Goal: Find specific page/section: Find specific page/section

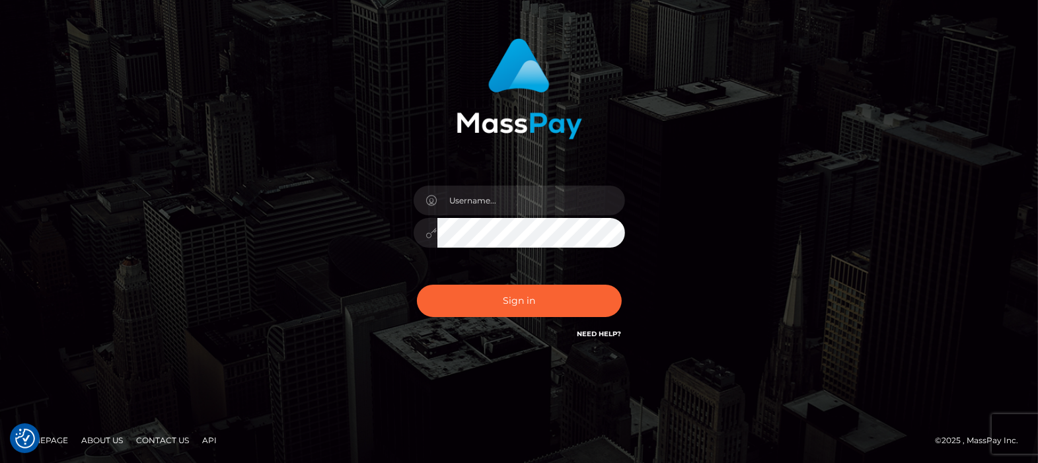
scroll to position [71, 0]
click at [512, 205] on input "text" at bounding box center [531, 201] width 188 height 30
type input "df.es"
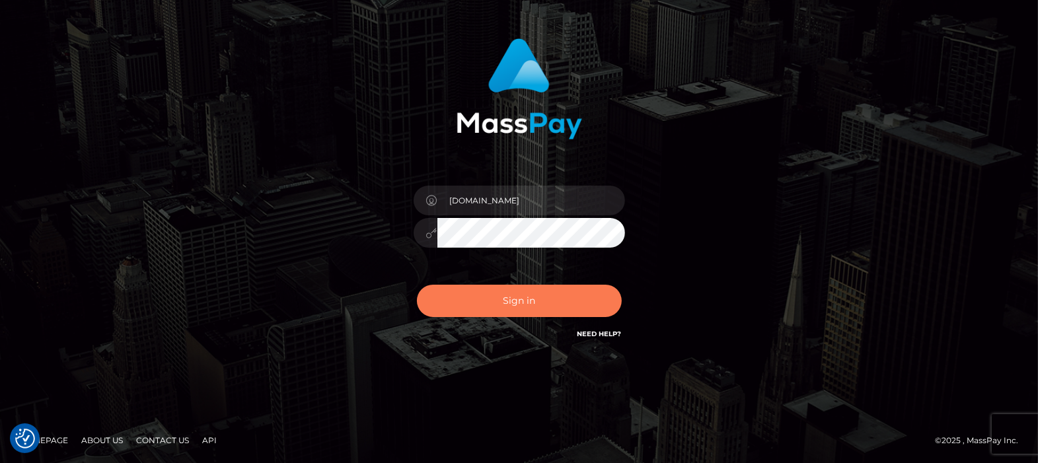
click at [517, 308] on button "Sign in" at bounding box center [519, 301] width 205 height 32
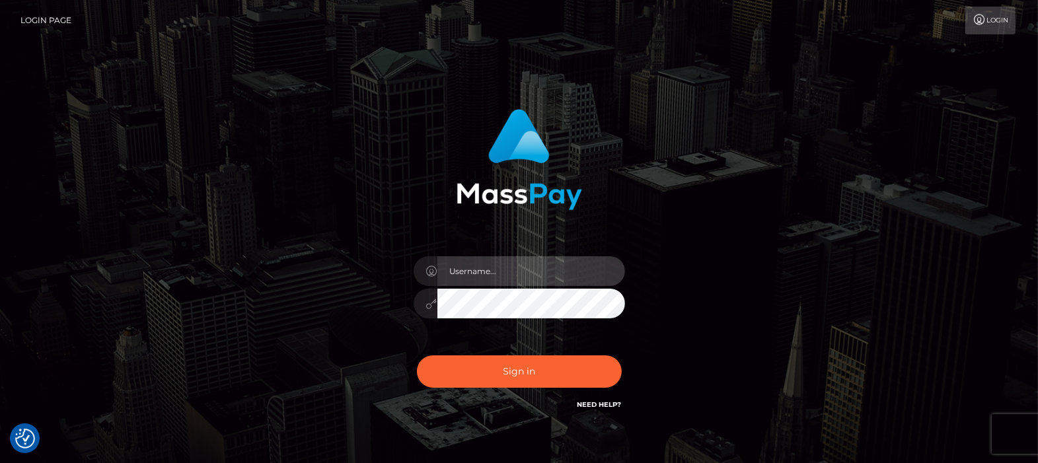
click at [481, 269] on input "text" at bounding box center [531, 271] width 188 height 30
type input "df.es"
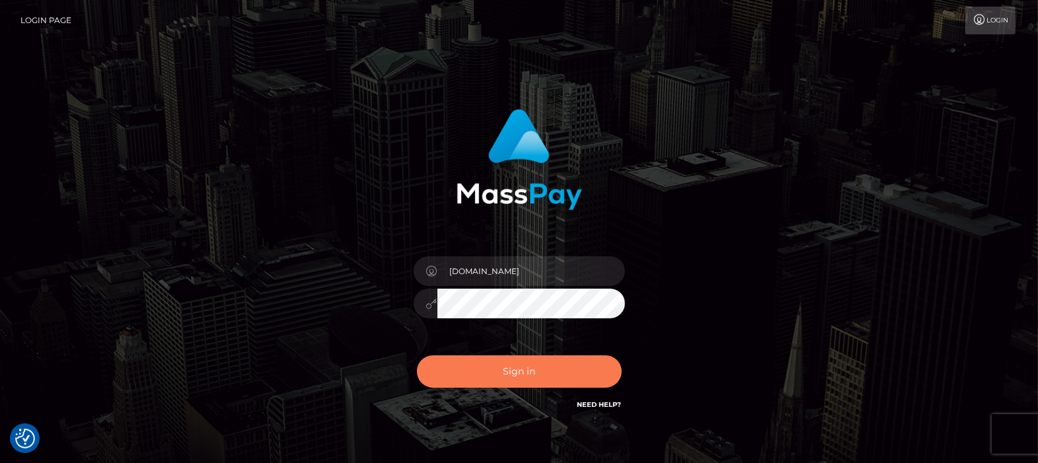
click at [520, 361] on button "Sign in" at bounding box center [519, 371] width 205 height 32
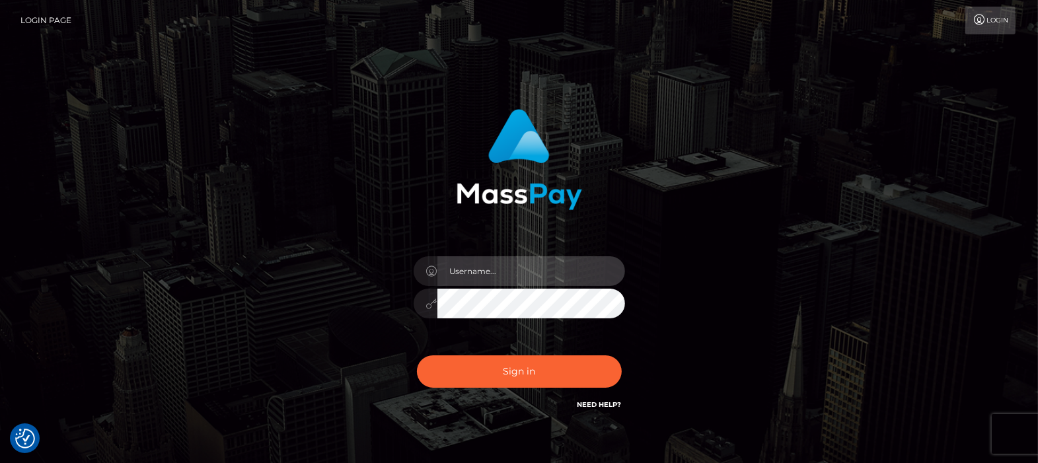
click at [536, 264] on input "text" at bounding box center [531, 271] width 188 height 30
type input "df.es"
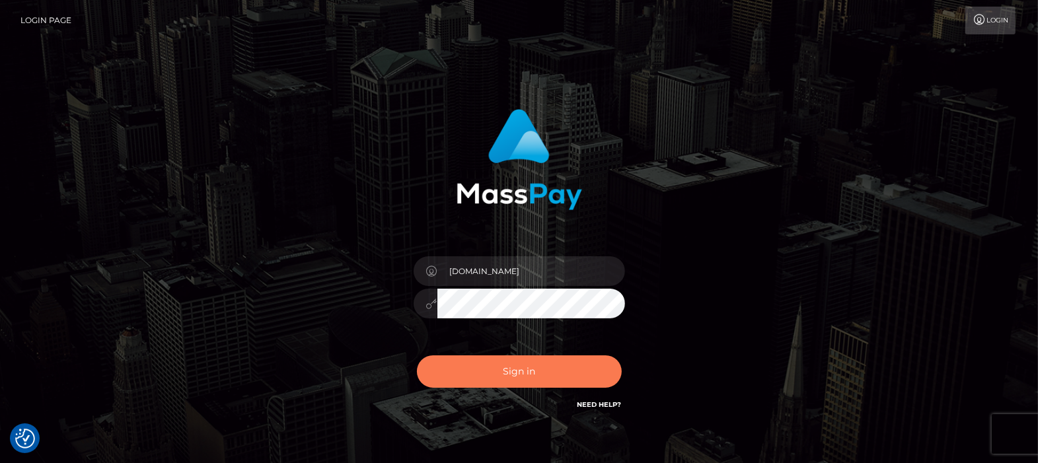
click at [514, 377] on button "Sign in" at bounding box center [519, 371] width 205 height 32
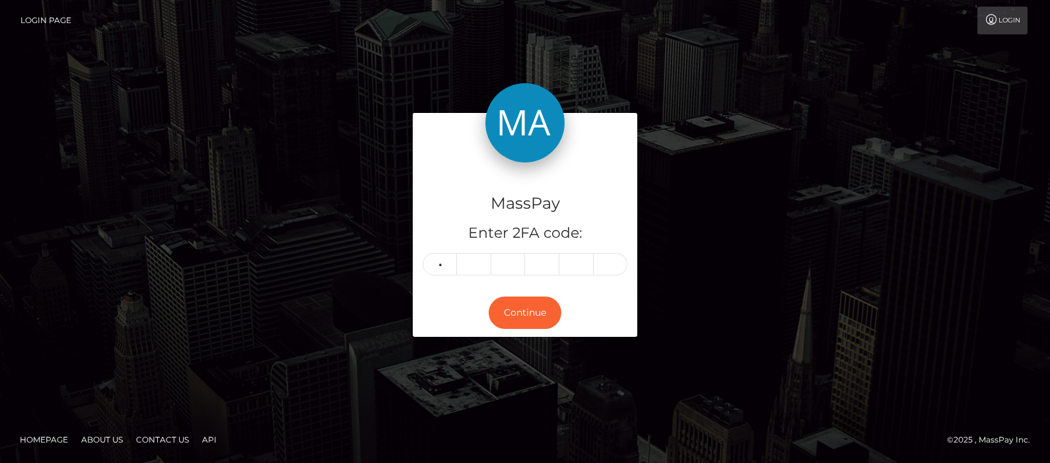
type input "5"
type input "6"
type input "7"
type input "2"
type input "9"
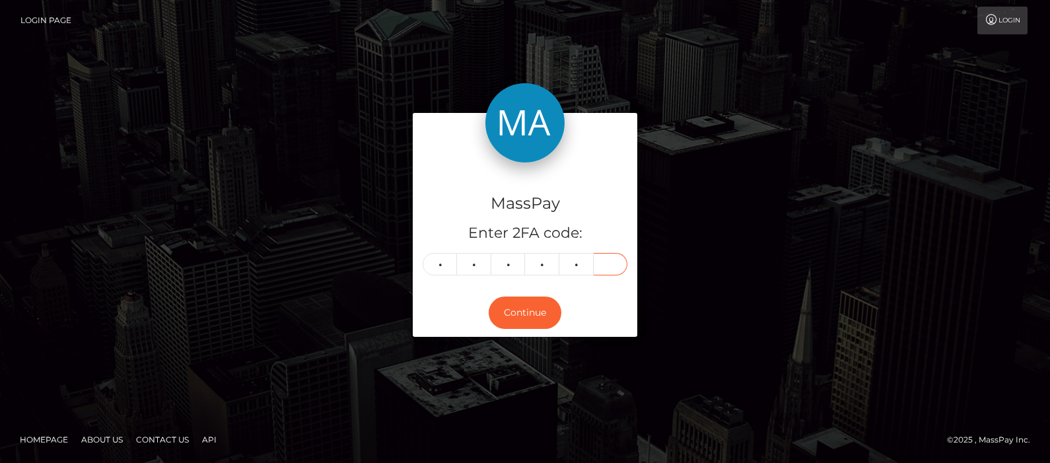
type input "6"
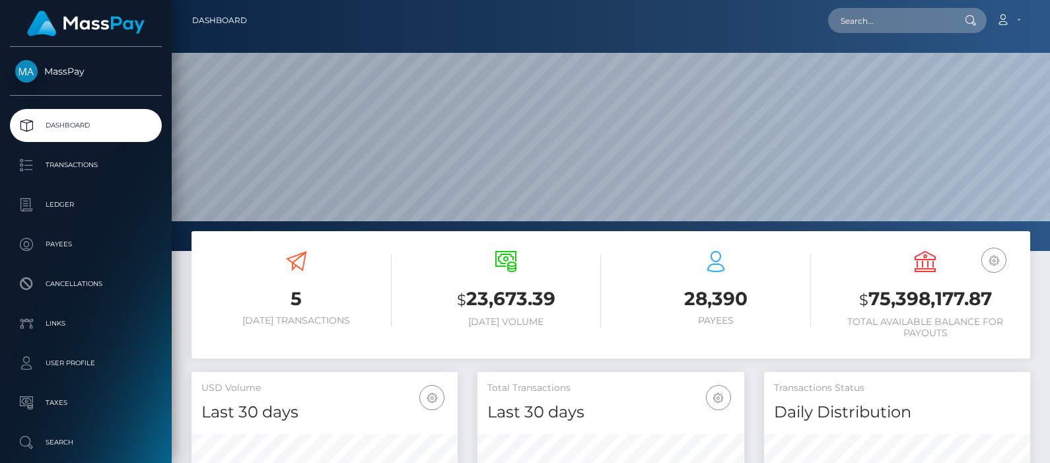
scroll to position [234, 266]
click at [902, 17] on input "text" at bounding box center [890, 20] width 124 height 25
paste input "melodyburym@gmail.com"
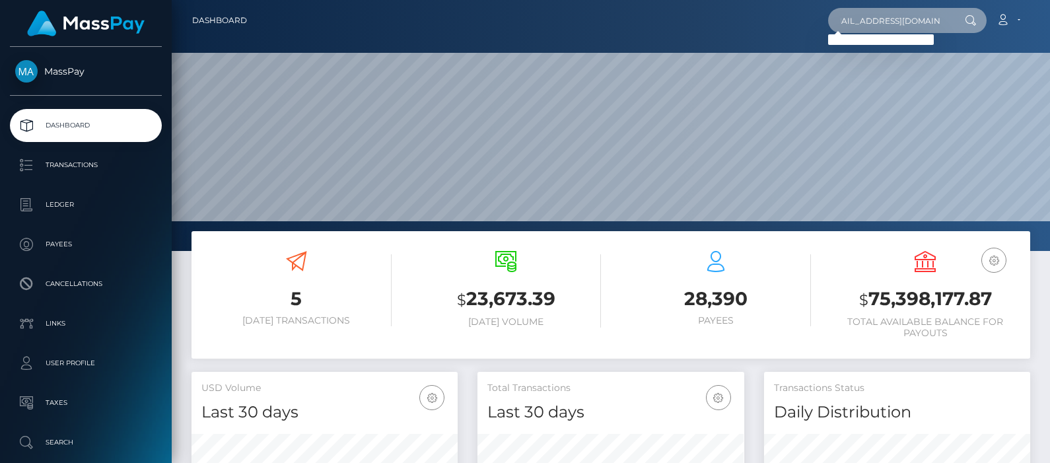
type input "melodyburym@gmail.com"
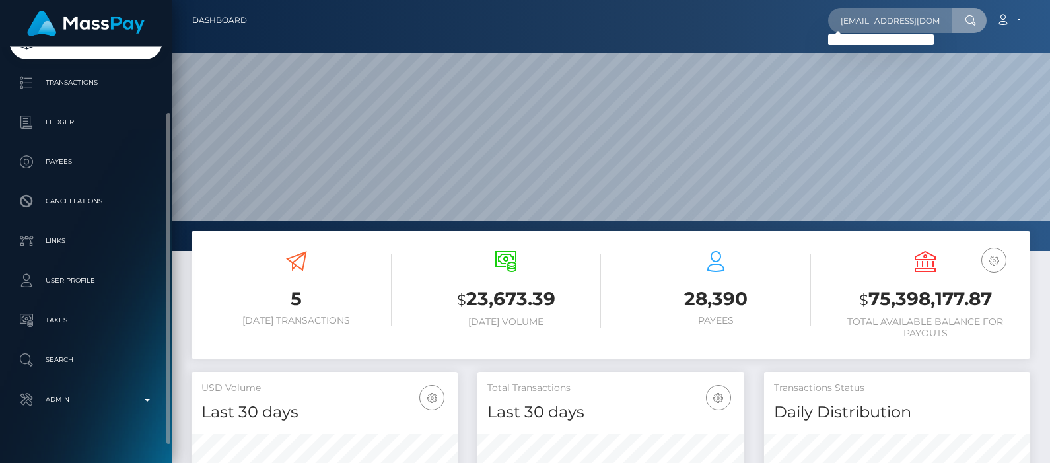
click at [67, 358] on p "Search" at bounding box center [85, 360] width 141 height 20
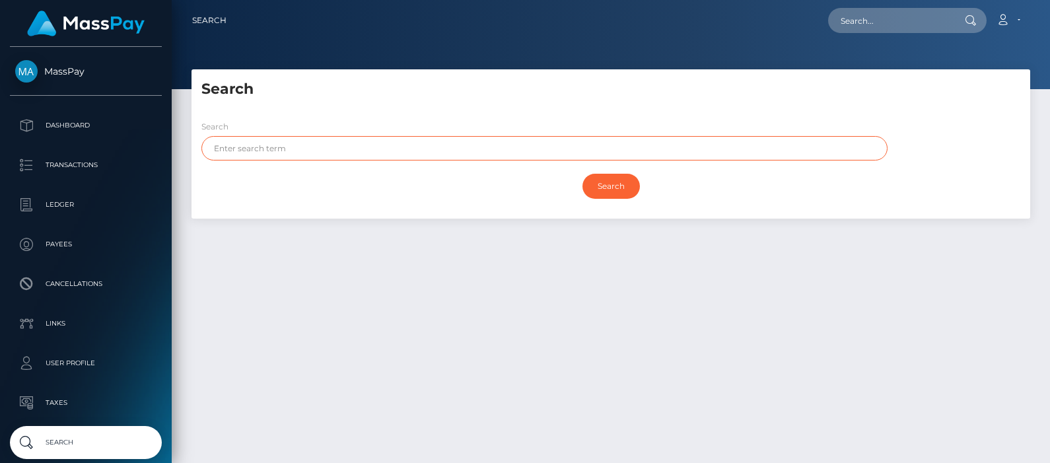
click at [304, 145] on input "text" at bounding box center [544, 148] width 686 height 24
paste input "Melody Burym"
drag, startPoint x: 304, startPoint y: 145, endPoint x: 246, endPoint y: 145, distance: 58.1
click at [246, 145] on input "Melody Burym" at bounding box center [544, 148] width 686 height 24
type input "Melody"
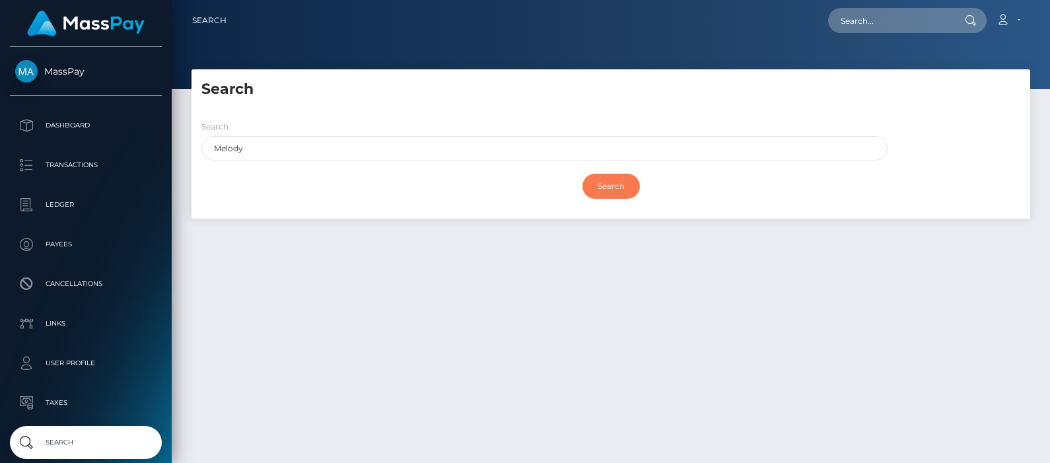
click at [600, 186] on input "Search" at bounding box center [611, 186] width 57 height 25
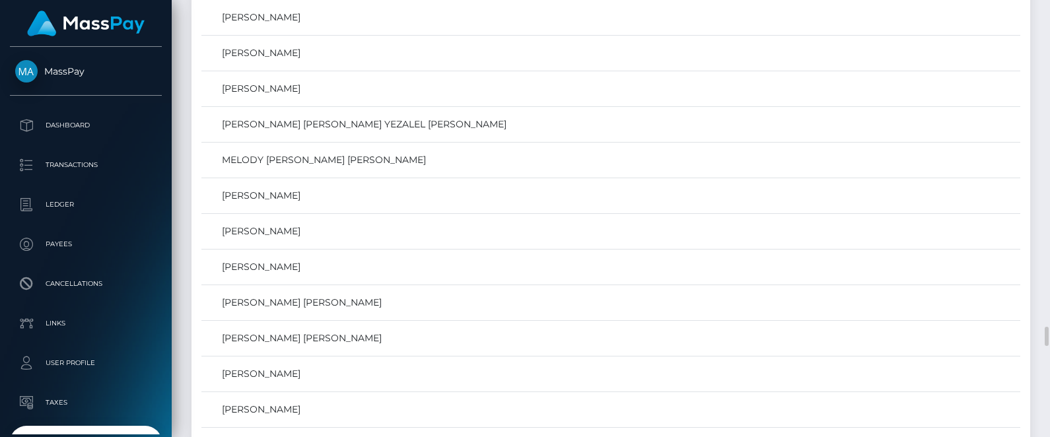
scroll to position [5615, 0]
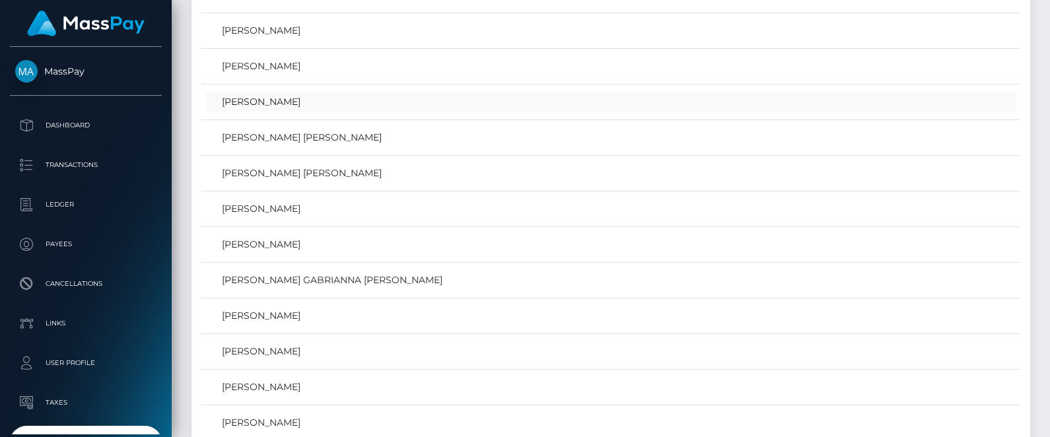
click at [249, 92] on link "Melody Burym" at bounding box center [611, 101] width 810 height 19
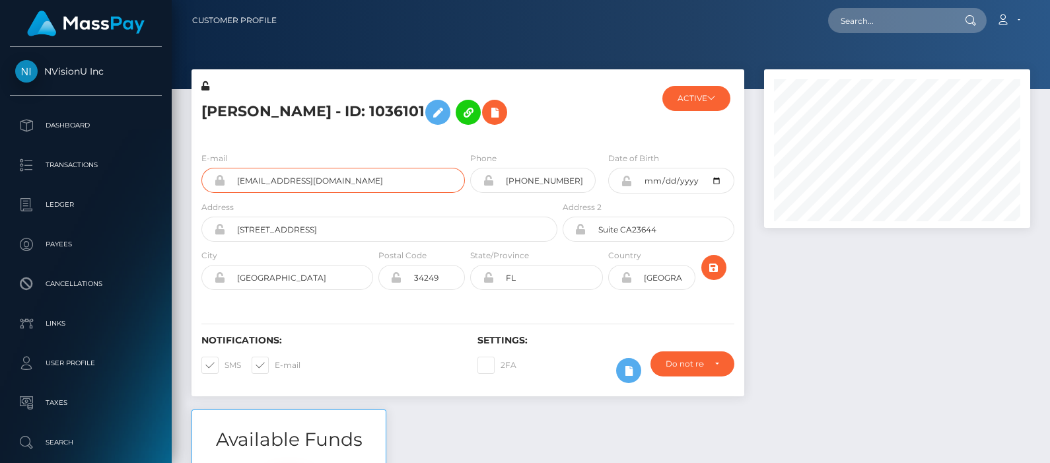
scroll to position [159, 266]
drag, startPoint x: 341, startPoint y: 180, endPoint x: 231, endPoint y: 180, distance: 109.7
click at [231, 180] on input "[EMAIL_ADDRESS][DOMAIN_NAME]" at bounding box center [345, 180] width 240 height 25
click at [299, 138] on div "[PERSON_NAME] - ID: 1036101" at bounding box center [376, 110] width 369 height 62
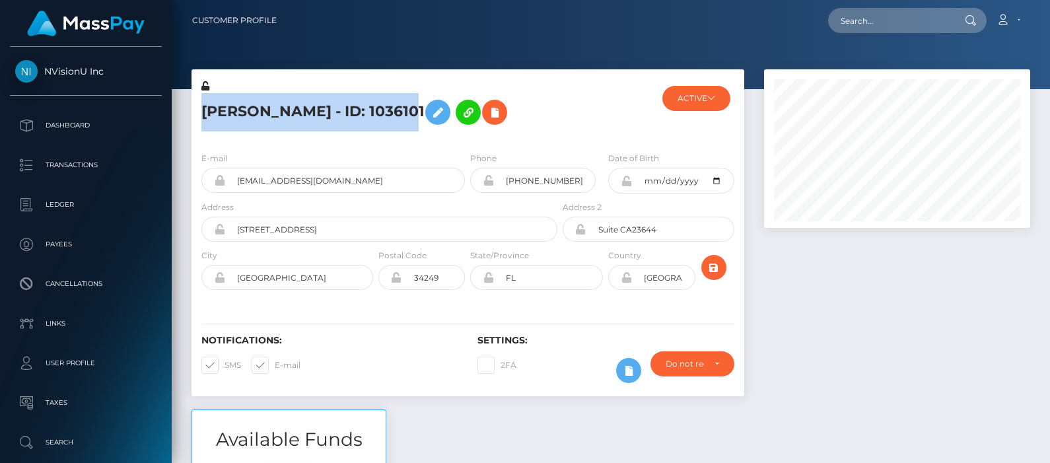
drag, startPoint x: 205, startPoint y: 114, endPoint x: 401, endPoint y: 120, distance: 196.3
click at [401, 120] on h5 "[PERSON_NAME] - ID: 1036101" at bounding box center [375, 112] width 349 height 38
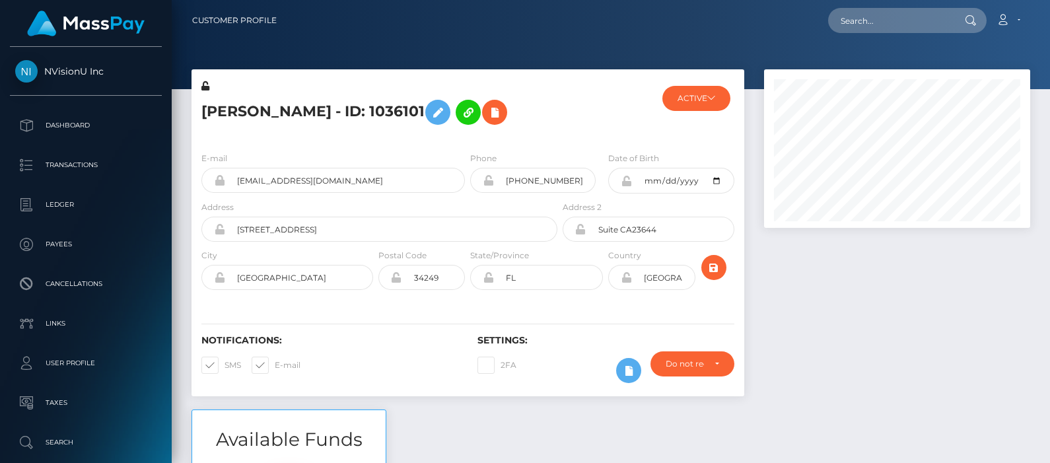
click at [533, 133] on div "[PERSON_NAME] - ID: 1036101" at bounding box center [376, 110] width 369 height 62
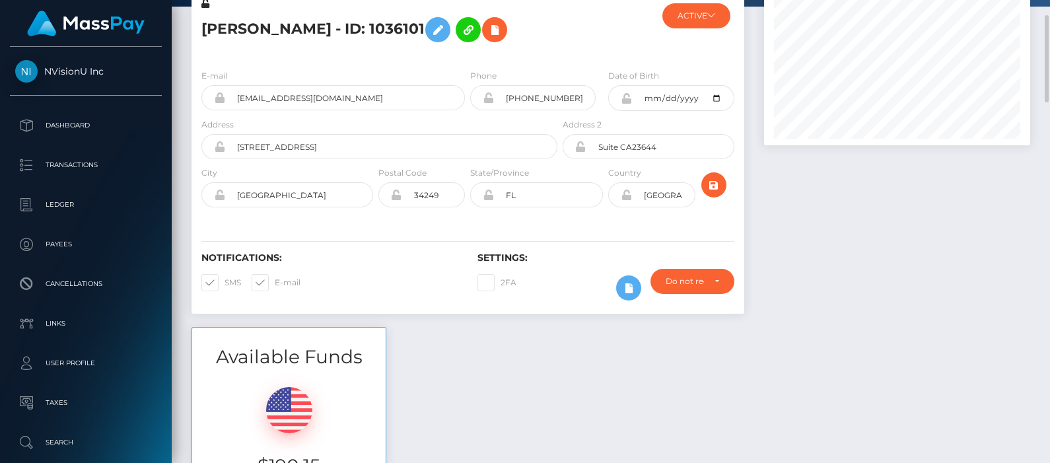
scroll to position [0, 0]
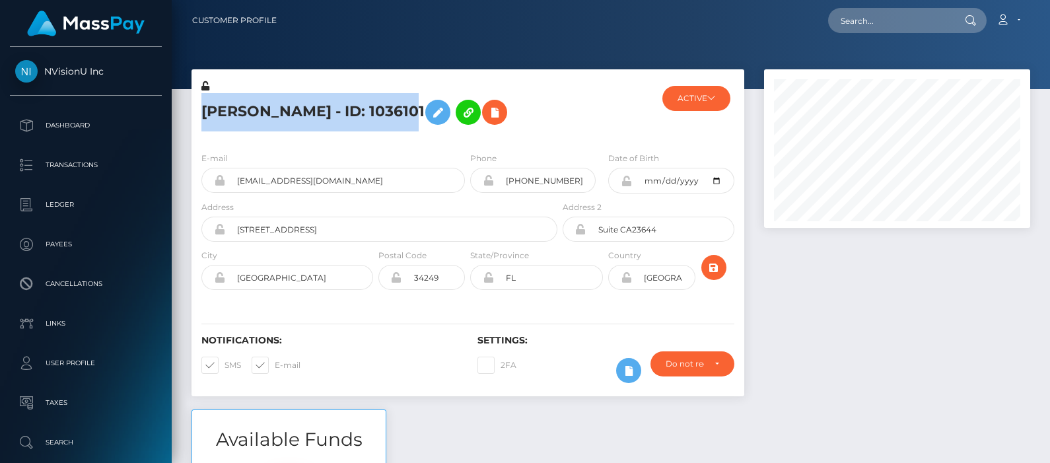
drag, startPoint x: 207, startPoint y: 111, endPoint x: 399, endPoint y: 119, distance: 192.4
click at [399, 119] on h5 "[PERSON_NAME] - ID: 1036101" at bounding box center [375, 112] width 349 height 38
click at [284, 124] on h5 "[PERSON_NAME] - ID: 1036101" at bounding box center [375, 112] width 349 height 38
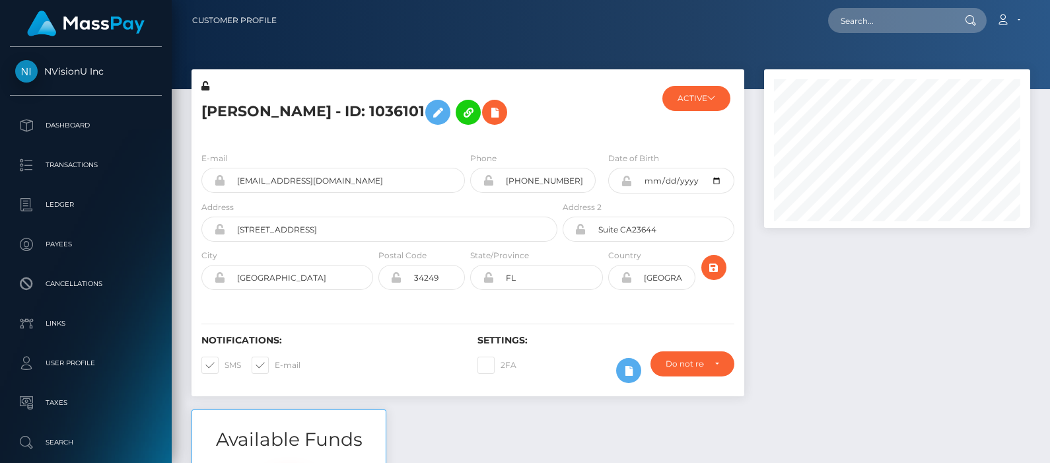
click at [77, 75] on span "NVisionU Inc" at bounding box center [86, 71] width 152 height 12
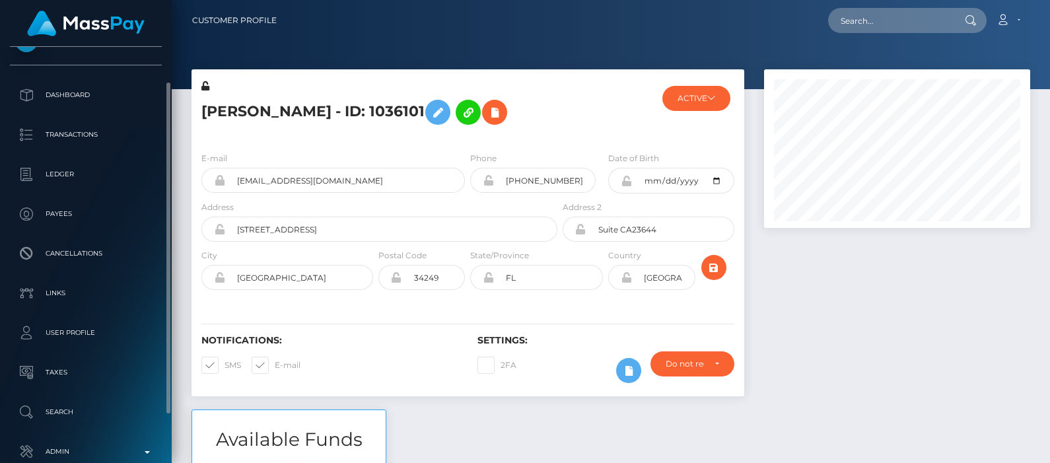
scroll to position [40, 0]
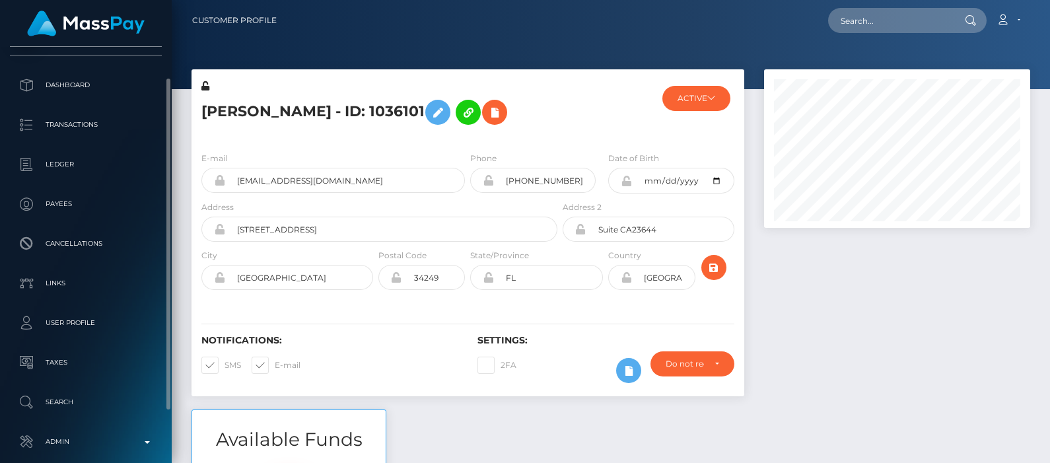
click at [71, 57] on div "NVisionU Inc Dashboard Transactions Ledger Payees Cancellations Links Taxes" at bounding box center [86, 254] width 172 height 414
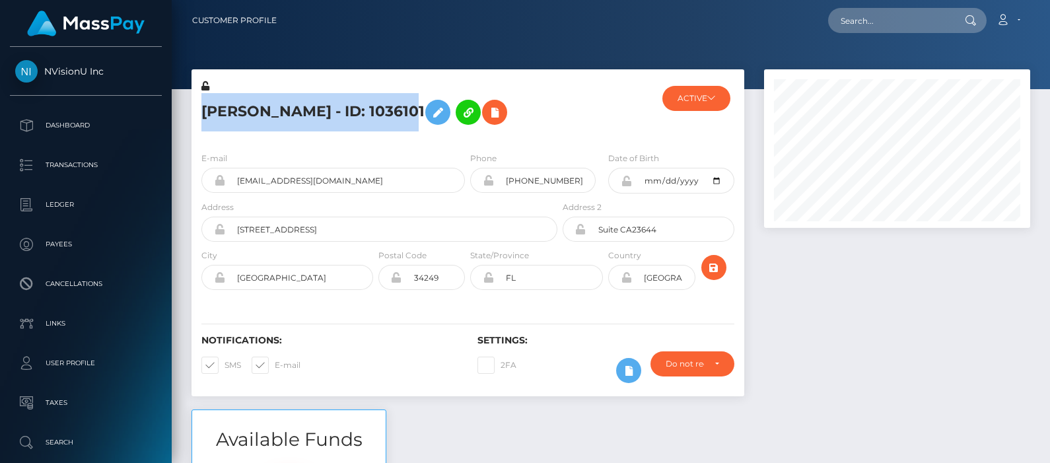
drag, startPoint x: 206, startPoint y: 114, endPoint x: 395, endPoint y: 112, distance: 188.9
click at [395, 112] on h5 "[PERSON_NAME] - ID: 1036101" at bounding box center [375, 112] width 349 height 38
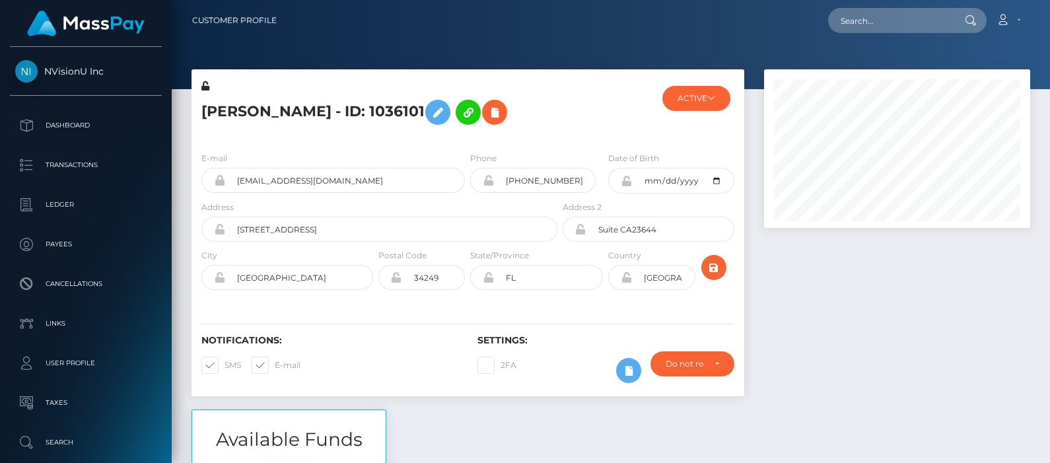
click at [453, 77] on div "[PERSON_NAME] - ID: 1036101 ACTIVE" at bounding box center [468, 105] width 553 height 72
click at [879, 21] on input "text" at bounding box center [890, 20] width 124 height 25
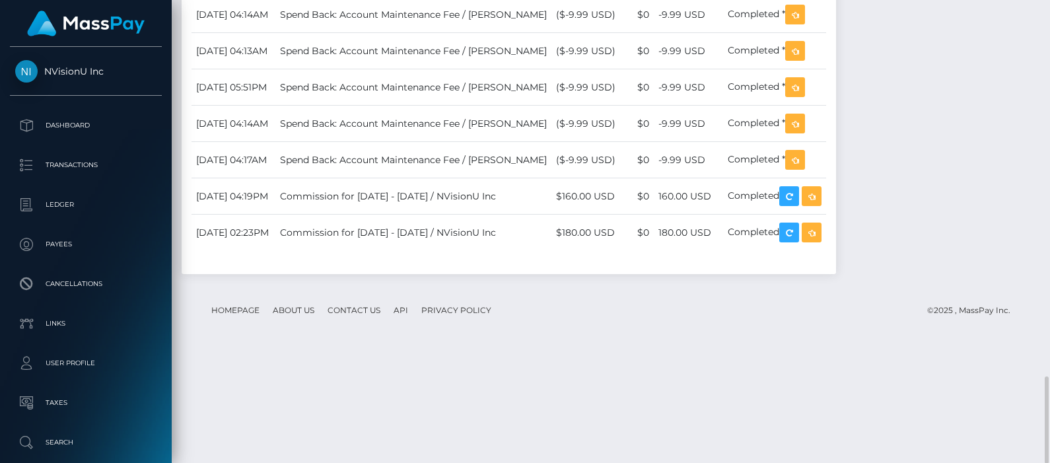
scroll to position [2002, 0]
drag, startPoint x: 585, startPoint y: 342, endPoint x: 631, endPoint y: 342, distance: 45.6
click at [552, 251] on td "Commission for [DATE] - [DATE] / NVisionU Inc" at bounding box center [413, 233] width 276 height 36
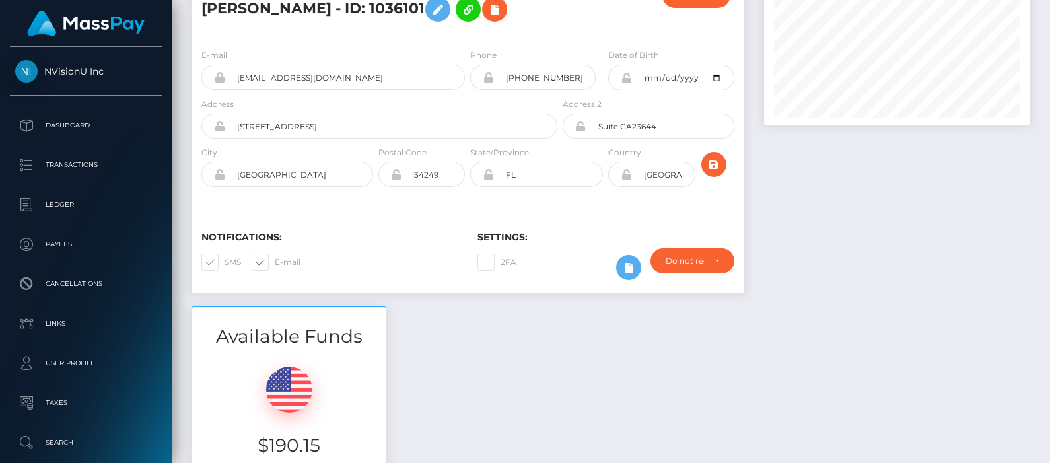
scroll to position [0, 0]
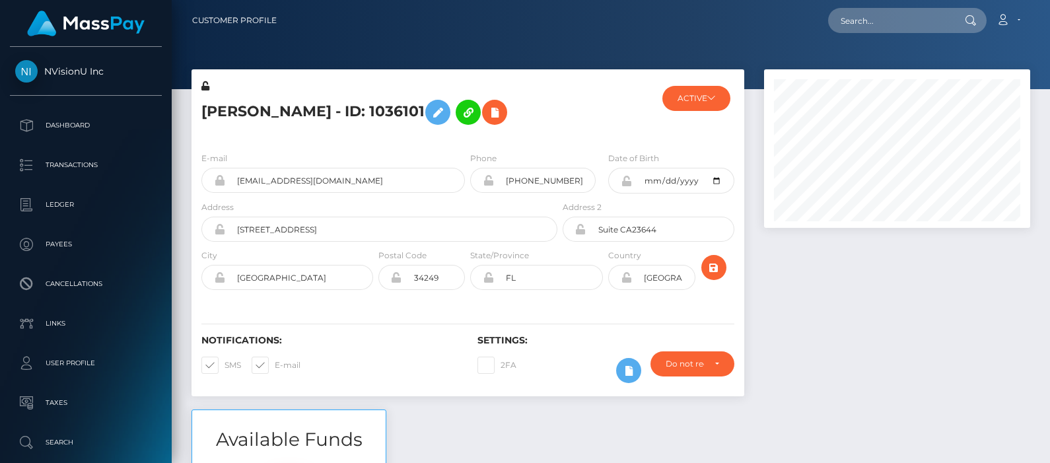
click at [628, 35] on nav "Customer Profile Loading... Loading... Account" at bounding box center [611, 20] width 879 height 41
click at [353, 38] on nav "Customer Profile Loading... Loading... Account" at bounding box center [611, 20] width 879 height 41
